Goal: Information Seeking & Learning: Check status

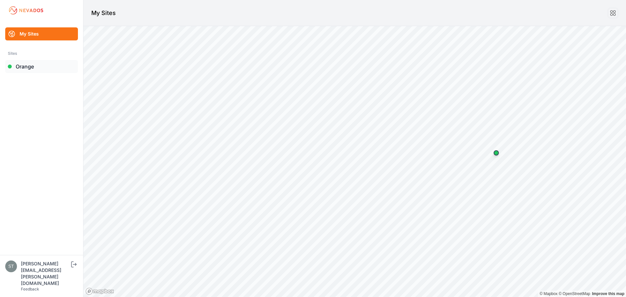
click at [39, 70] on link "Orange" at bounding box center [41, 66] width 73 height 13
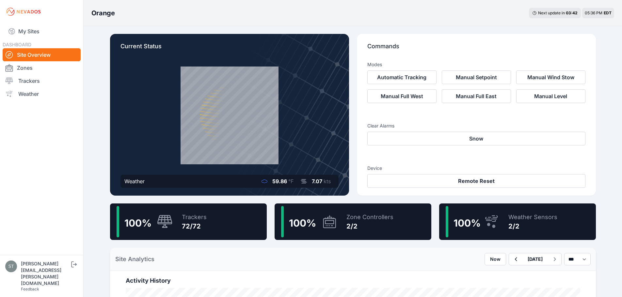
click at [470, 221] on span "100 %" at bounding box center [466, 223] width 27 height 12
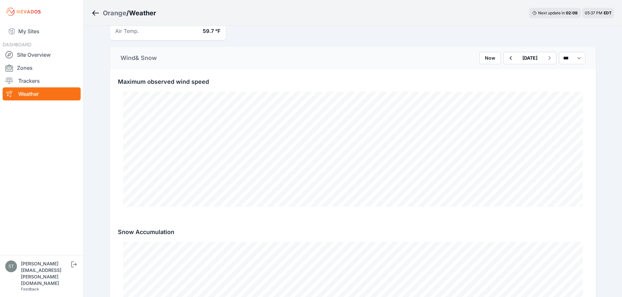
scroll to position [218, 0]
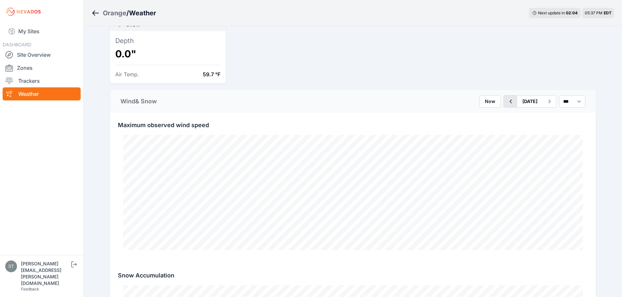
click at [509, 100] on icon "button" at bounding box center [510, 102] width 2 height 4
click at [506, 100] on icon "button" at bounding box center [510, 102] width 8 height 8
click at [509, 100] on icon "button" at bounding box center [510, 102] width 2 height 4
click at [506, 100] on icon "button" at bounding box center [510, 102] width 8 height 8
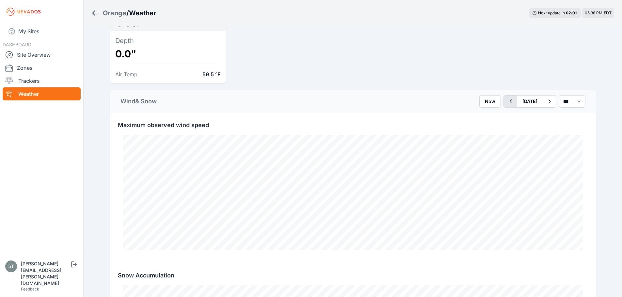
click at [506, 100] on icon "button" at bounding box center [510, 102] width 8 height 8
click at [506, 103] on icon "button" at bounding box center [510, 102] width 8 height 8
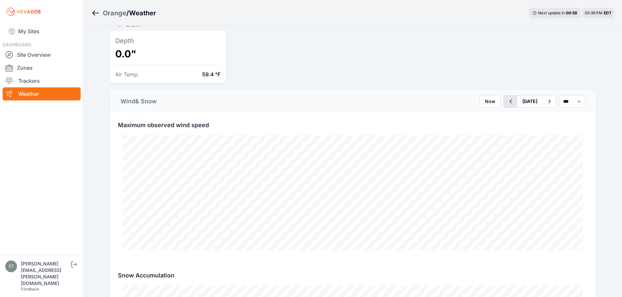
click at [517, 103] on button "[DATE]" at bounding box center [529, 102] width 25 height 12
click at [506, 101] on icon "button" at bounding box center [510, 102] width 8 height 8
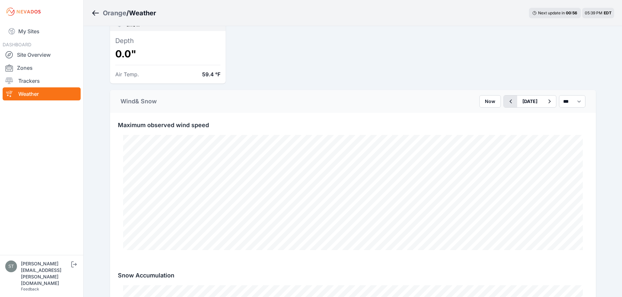
click at [506, 101] on icon "button" at bounding box center [510, 102] width 8 height 8
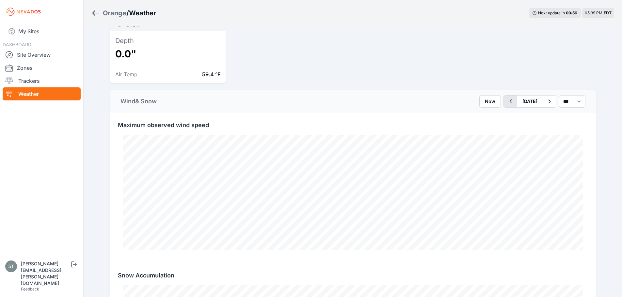
click at [509, 101] on icon "button" at bounding box center [510, 102] width 2 height 4
click at [506, 101] on icon "button" at bounding box center [510, 102] width 8 height 8
click at [509, 101] on icon "button" at bounding box center [510, 102] width 2 height 4
click at [506, 100] on icon "button" at bounding box center [510, 102] width 8 height 8
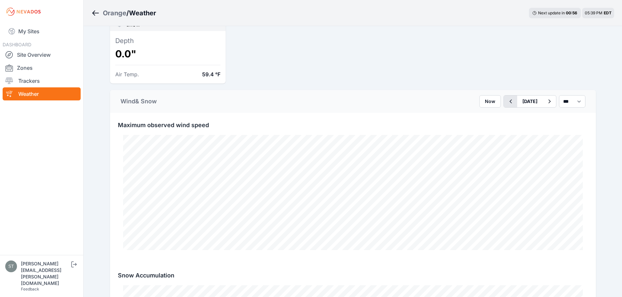
click at [506, 100] on icon "button" at bounding box center [510, 102] width 8 height 8
click at [509, 100] on icon "button" at bounding box center [510, 102] width 2 height 4
click at [506, 100] on icon "button" at bounding box center [510, 102] width 8 height 8
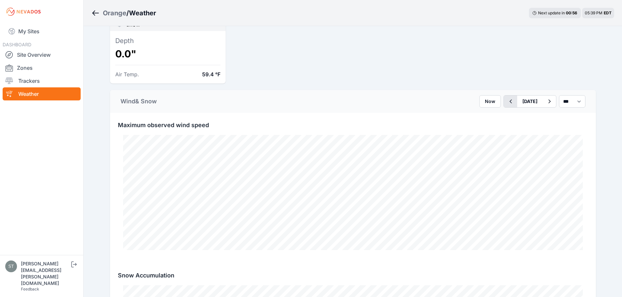
click at [506, 100] on icon "button" at bounding box center [510, 102] width 8 height 8
click at [509, 100] on icon "button" at bounding box center [510, 102] width 2 height 4
click at [506, 100] on icon "button" at bounding box center [510, 102] width 8 height 8
click at [509, 100] on icon "button" at bounding box center [510, 102] width 2 height 4
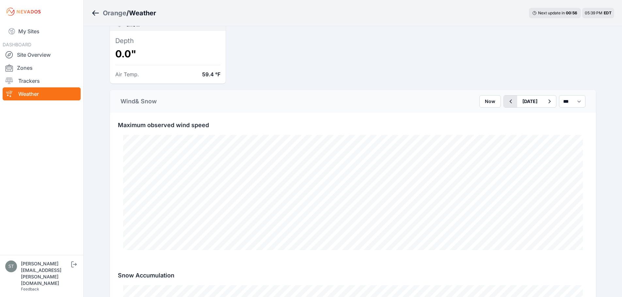
click at [506, 100] on icon "button" at bounding box center [510, 102] width 8 height 8
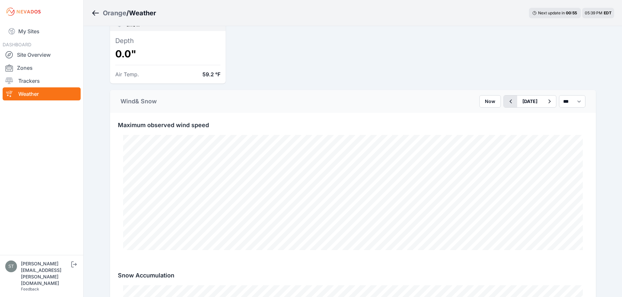
click at [509, 100] on icon "button" at bounding box center [510, 102] width 2 height 4
click at [488, 100] on div "Now [DATE] *** **** *****" at bounding box center [532, 101] width 106 height 12
click at [506, 99] on icon "button" at bounding box center [510, 102] width 8 height 8
click at [506, 101] on icon "button" at bounding box center [510, 102] width 8 height 8
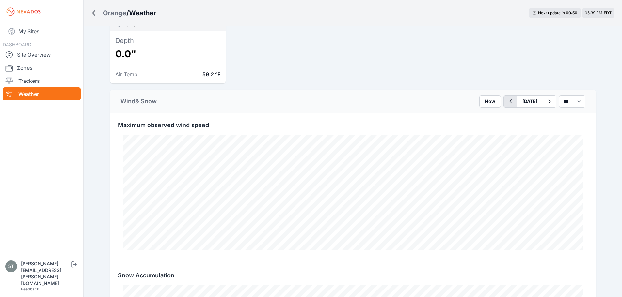
click at [506, 101] on icon "button" at bounding box center [510, 102] width 8 height 8
click at [509, 101] on icon "button" at bounding box center [510, 102] width 2 height 4
click at [506, 101] on icon "button" at bounding box center [510, 102] width 8 height 8
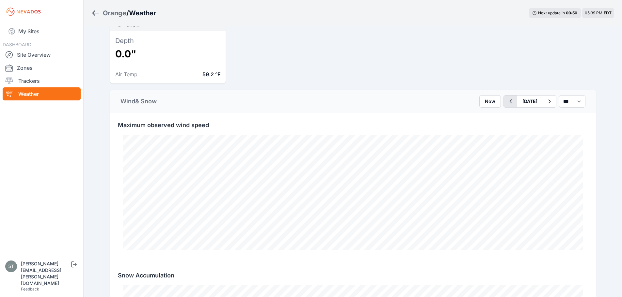
click at [506, 101] on icon "button" at bounding box center [510, 102] width 8 height 8
click at [509, 101] on icon "button" at bounding box center [510, 102] width 2 height 4
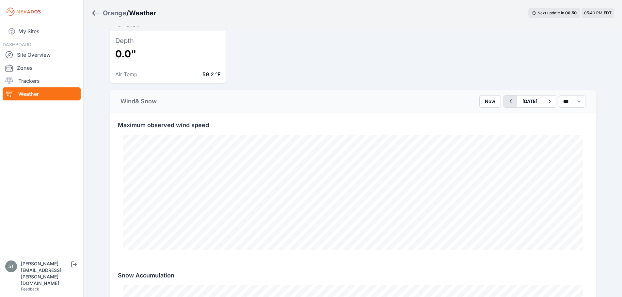
click at [509, 101] on icon "button" at bounding box center [510, 102] width 2 height 4
click at [506, 101] on icon "button" at bounding box center [510, 102] width 8 height 8
click at [509, 101] on icon "button" at bounding box center [510, 102] width 2 height 4
click at [506, 101] on icon "button" at bounding box center [510, 102] width 8 height 8
click at [509, 101] on icon "button" at bounding box center [510, 102] width 2 height 4
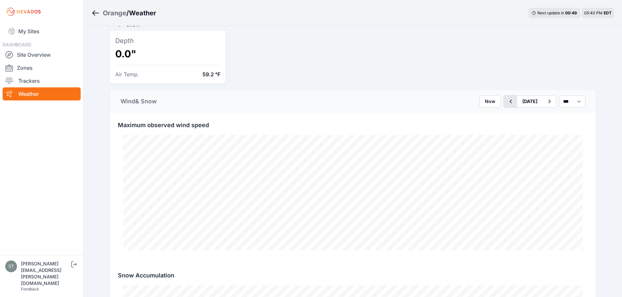
click at [509, 101] on icon "button" at bounding box center [510, 102] width 2 height 4
click at [506, 101] on icon "button" at bounding box center [510, 102] width 8 height 8
click at [509, 101] on icon "button" at bounding box center [510, 102] width 2 height 4
click at [506, 101] on icon "button" at bounding box center [510, 102] width 8 height 8
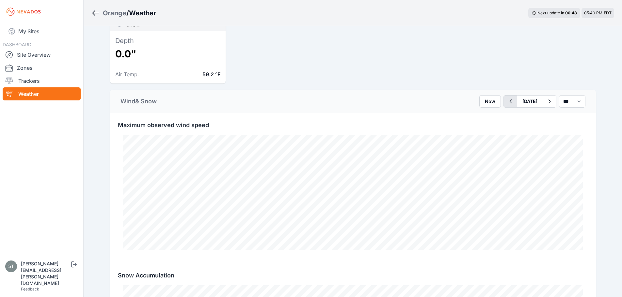
click at [506, 101] on icon "button" at bounding box center [510, 102] width 8 height 8
click at [509, 101] on icon "button" at bounding box center [510, 102] width 2 height 4
click at [506, 101] on icon "button" at bounding box center [510, 102] width 8 height 8
click at [509, 100] on icon "button" at bounding box center [510, 102] width 2 height 4
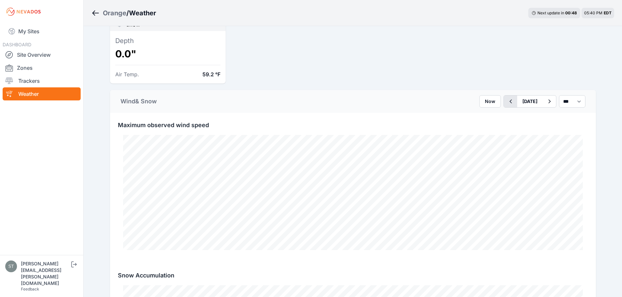
click at [509, 100] on icon "button" at bounding box center [510, 102] width 2 height 4
click at [506, 100] on icon "button" at bounding box center [510, 102] width 8 height 8
click at [503, 100] on div "[DATE]" at bounding box center [529, 101] width 53 height 12
click at [506, 99] on icon "button" at bounding box center [510, 102] width 8 height 8
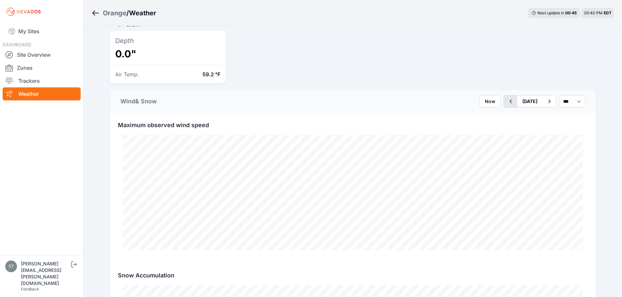
click at [506, 98] on icon "button" at bounding box center [510, 102] width 8 height 8
click at [506, 99] on icon "button" at bounding box center [510, 102] width 8 height 8
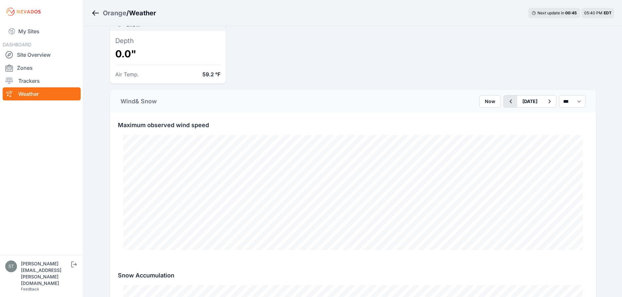
click at [506, 99] on icon "button" at bounding box center [510, 102] width 8 height 8
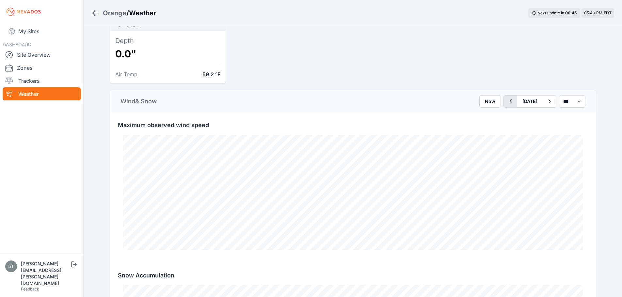
click at [506, 99] on icon "button" at bounding box center [510, 102] width 8 height 8
click at [503, 97] on button "button" at bounding box center [509, 102] width 13 height 12
click at [506, 100] on icon "button" at bounding box center [510, 102] width 8 height 8
click at [509, 100] on icon "button" at bounding box center [510, 102] width 2 height 4
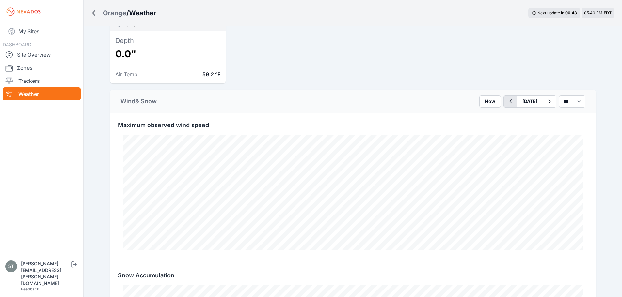
click at [509, 100] on icon "button" at bounding box center [510, 102] width 2 height 4
click at [506, 100] on icon "button" at bounding box center [510, 102] width 8 height 8
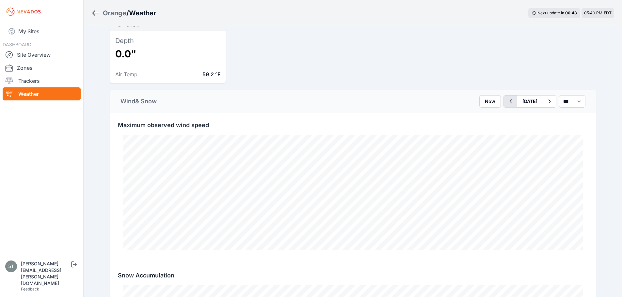
click at [509, 100] on icon "button" at bounding box center [510, 102] width 2 height 4
click at [506, 100] on icon "button" at bounding box center [510, 102] width 8 height 8
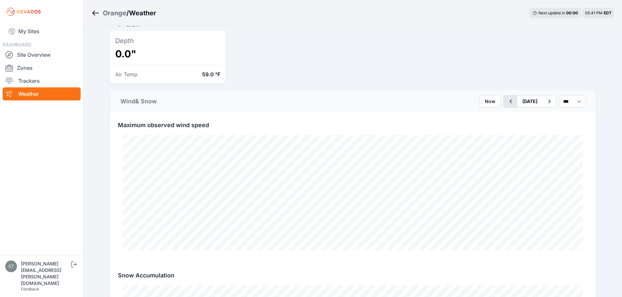
click at [506, 100] on icon "button" at bounding box center [510, 102] width 8 height 8
click at [506, 99] on icon "button" at bounding box center [510, 102] width 8 height 8
click at [506, 103] on icon "button" at bounding box center [510, 102] width 8 height 8
click at [506, 102] on icon "button" at bounding box center [510, 102] width 8 height 8
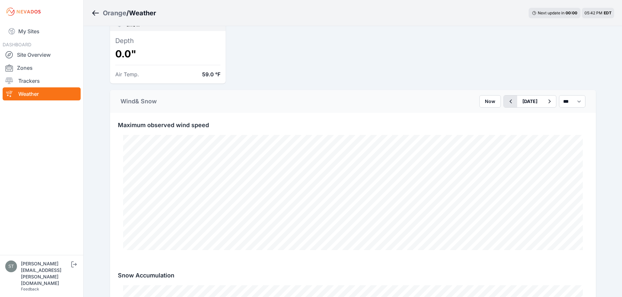
click at [506, 102] on icon "button" at bounding box center [510, 102] width 8 height 8
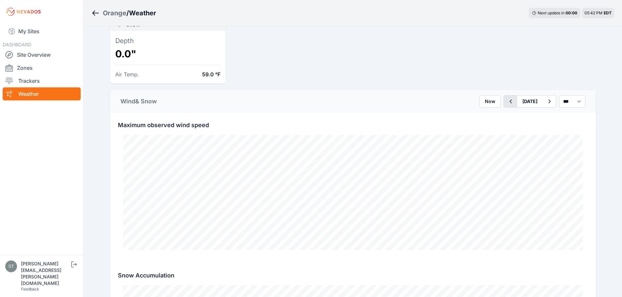
click at [506, 102] on icon "button" at bounding box center [510, 102] width 8 height 8
click at [506, 101] on icon "button" at bounding box center [510, 102] width 8 height 8
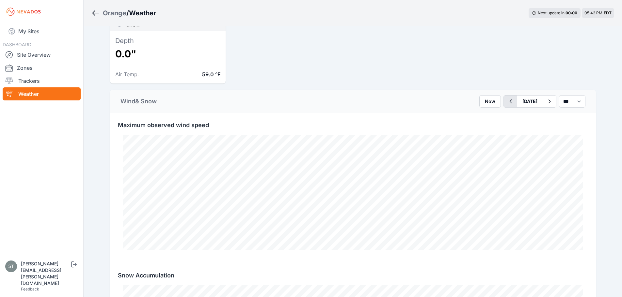
click at [506, 101] on icon "button" at bounding box center [510, 102] width 8 height 8
click at [545, 100] on icon "button" at bounding box center [549, 102] width 8 height 8
click at [506, 102] on icon "button" at bounding box center [510, 102] width 8 height 8
click at [506, 100] on icon "button" at bounding box center [510, 102] width 8 height 8
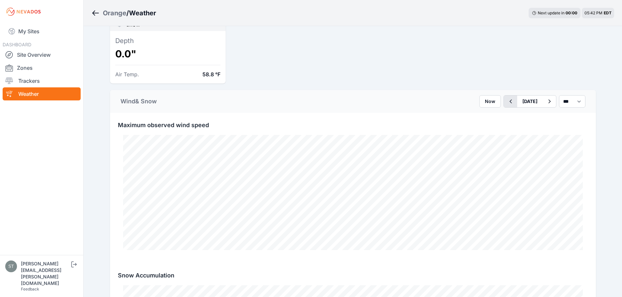
click at [506, 100] on icon "button" at bounding box center [510, 102] width 8 height 8
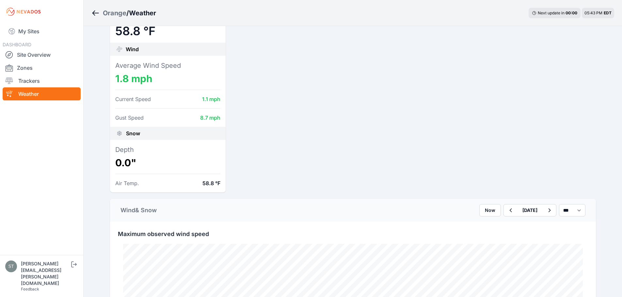
scroll to position [131, 0]
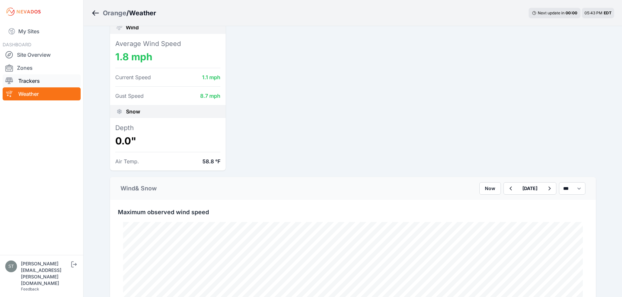
click at [29, 79] on link "Trackers" at bounding box center [42, 80] width 78 height 13
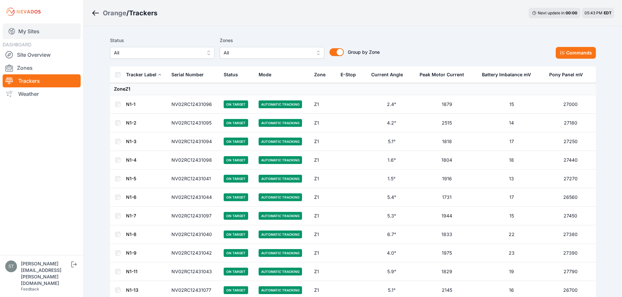
click at [32, 34] on link "My Sites" at bounding box center [42, 31] width 78 height 16
